Goal: Transaction & Acquisition: Purchase product/service

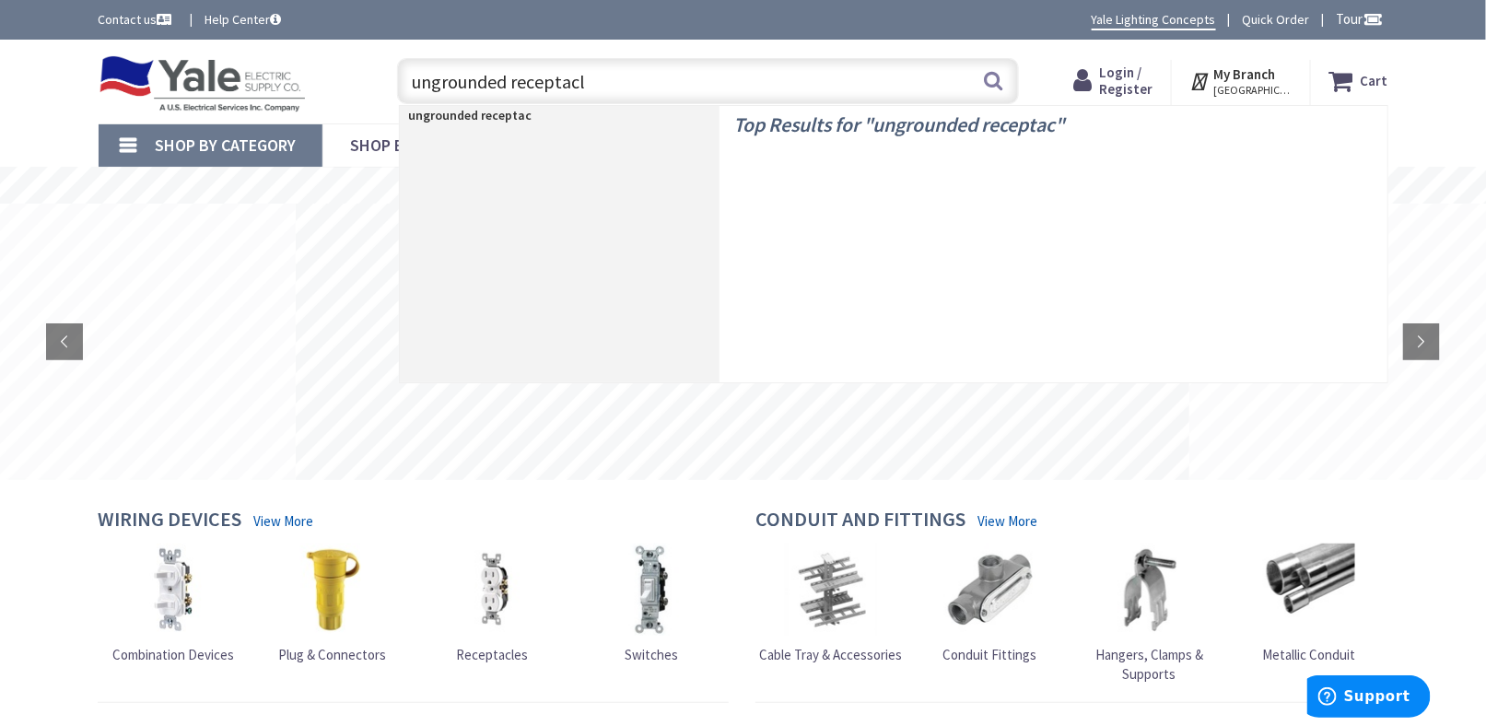
type input "ungrounded receptacle"
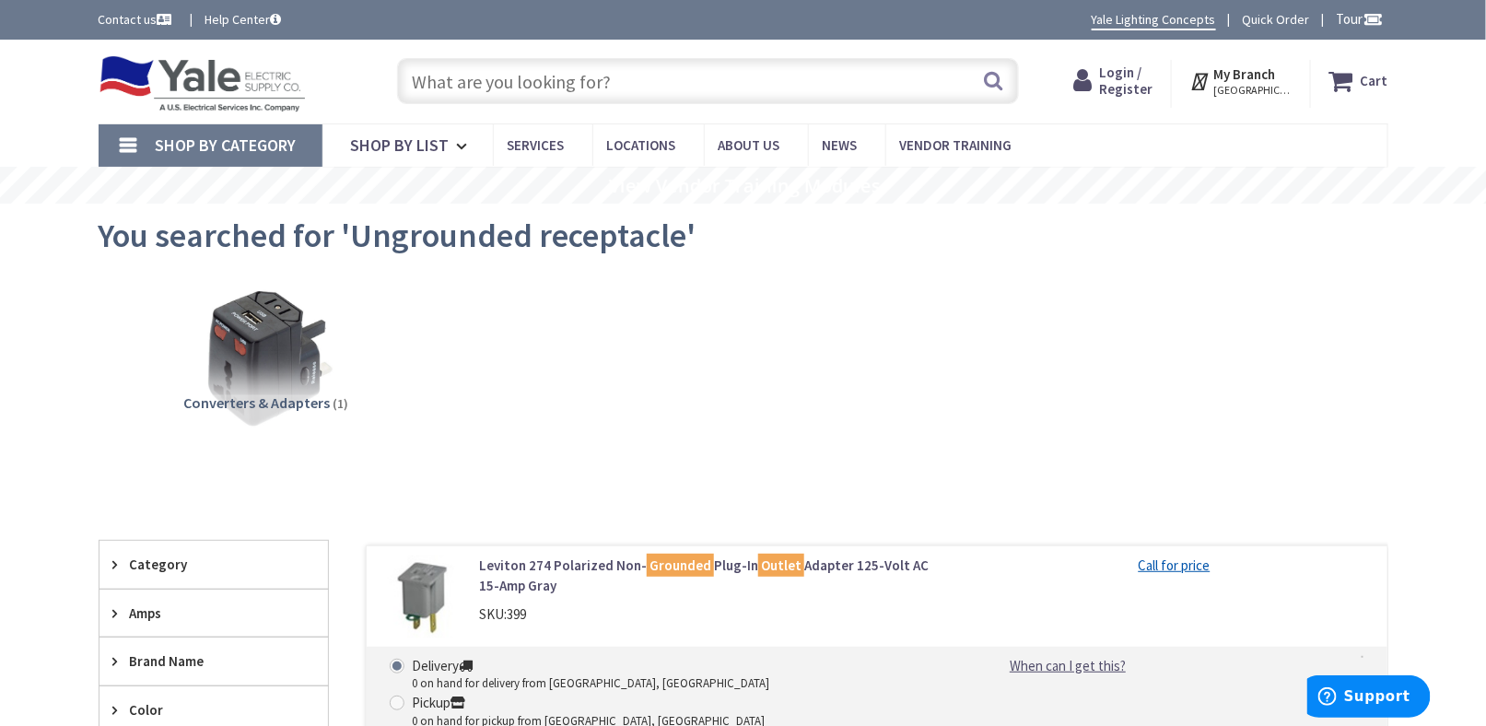
click at [261, 89] on img at bounding box center [203, 83] width 208 height 57
